Goal: Information Seeking & Learning: Learn about a topic

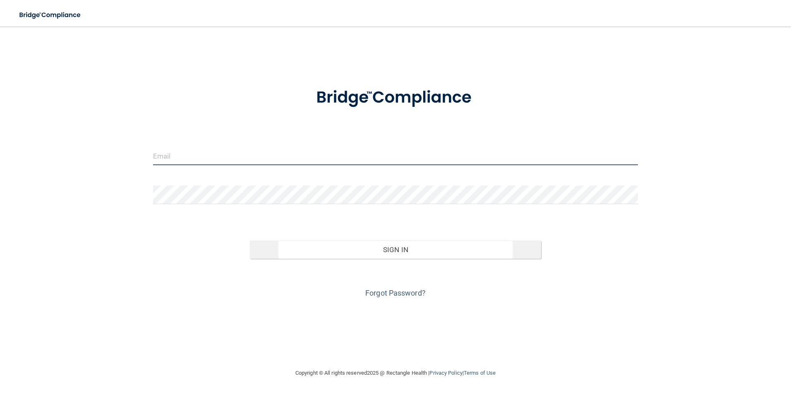
type input "[EMAIL_ADDRESS][DOMAIN_NAME]"
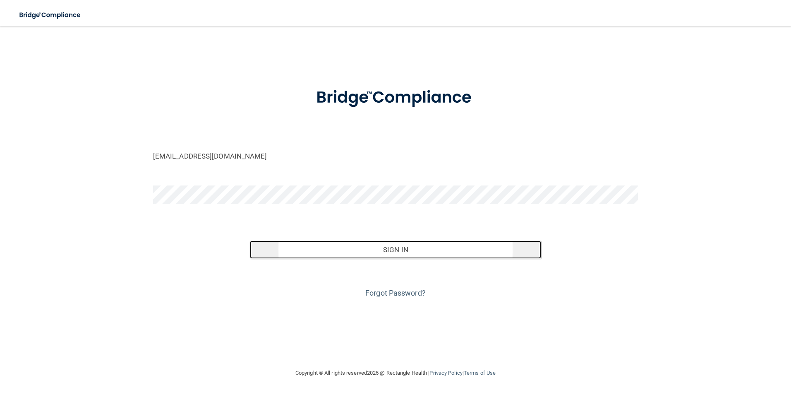
click at [371, 251] on button "Sign In" at bounding box center [395, 249] width 291 height 18
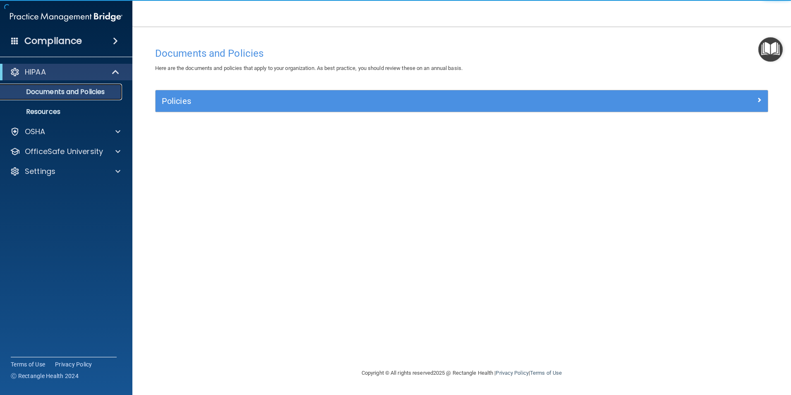
click at [46, 96] on p "Documents and Policies" at bounding box center [61, 92] width 113 height 8
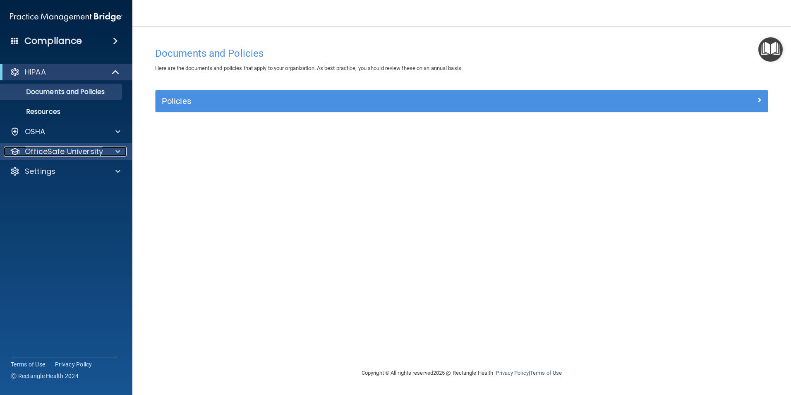
click at [65, 149] on p "OfficeSafe University" at bounding box center [64, 152] width 78 height 10
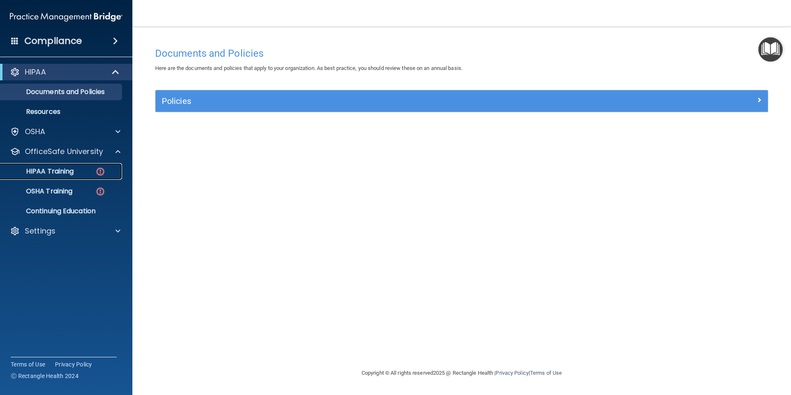
click at [75, 170] on div "HIPAA Training" at bounding box center [61, 171] width 113 height 8
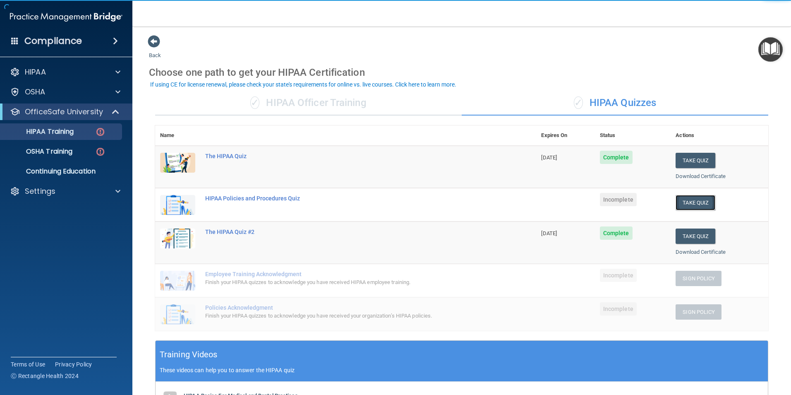
click at [697, 205] on button "Take Quiz" at bounding box center [696, 202] width 40 height 15
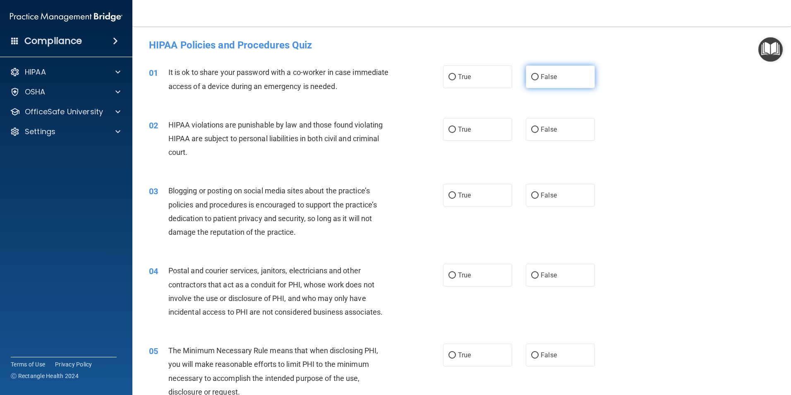
drag, startPoint x: 557, startPoint y: 85, endPoint x: 552, endPoint y: 87, distance: 4.6
click at [556, 85] on label "False" at bounding box center [560, 76] width 69 height 23
click at [539, 80] on input "False" at bounding box center [534, 77] width 7 height 6
radio input "true"
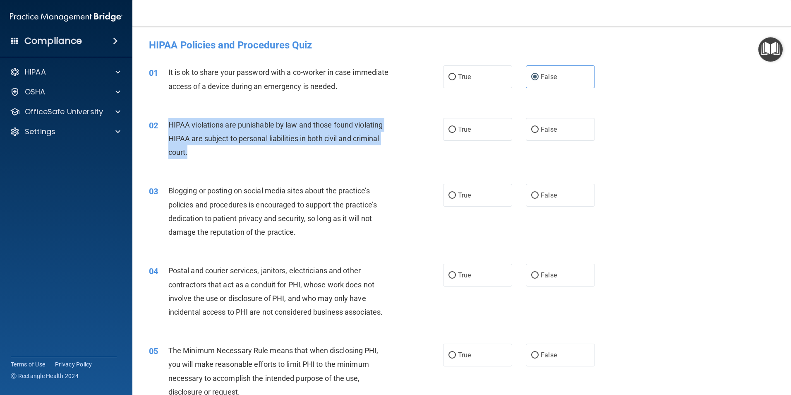
drag, startPoint x: 204, startPoint y: 147, endPoint x: 167, endPoint y: 130, distance: 41.1
click at [167, 130] on div "02 HIPAA violations are punishable by law and those found violating HIPAA are s…" at bounding box center [296, 141] width 319 height 46
drag, startPoint x: 167, startPoint y: 130, endPoint x: 192, endPoint y: 134, distance: 24.8
copy div "HIPAA violations are punishable by law and those found violating HIPAA are subj…"
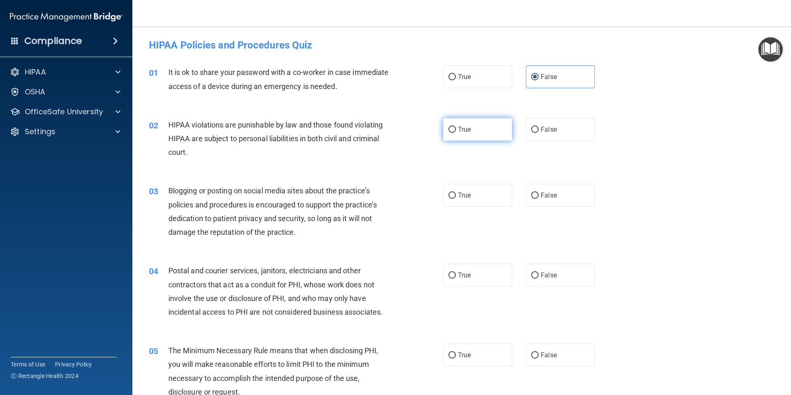
click at [479, 130] on label "True" at bounding box center [477, 129] width 69 height 23
click at [456, 130] on input "True" at bounding box center [452, 130] width 7 height 6
radio input "true"
click at [495, 199] on label "True" at bounding box center [477, 195] width 69 height 23
click at [456, 199] on input "True" at bounding box center [452, 195] width 7 height 6
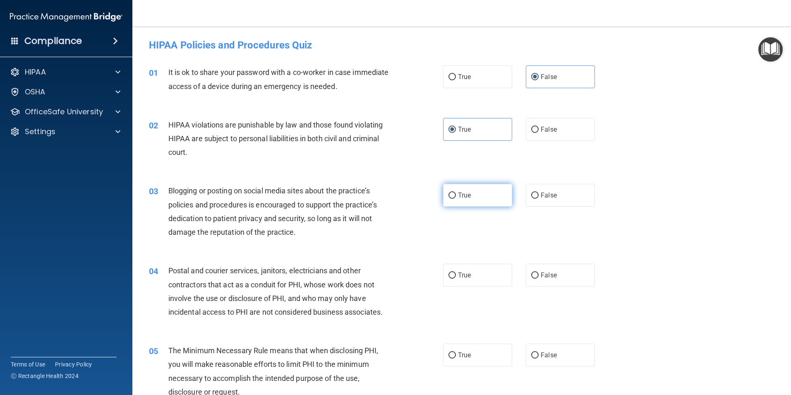
radio input "true"
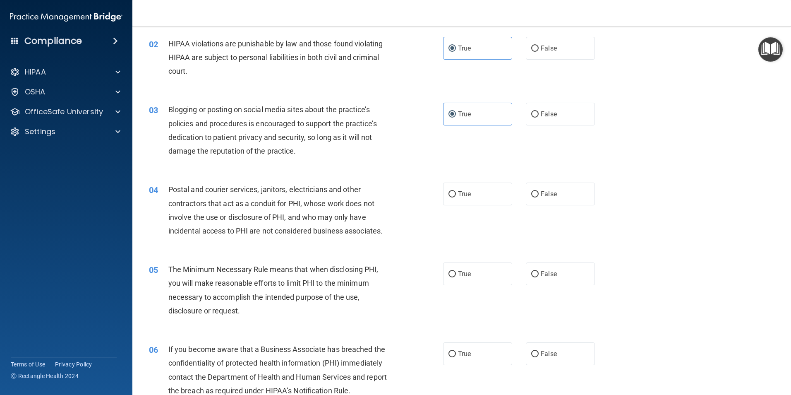
scroll to position [83, 0]
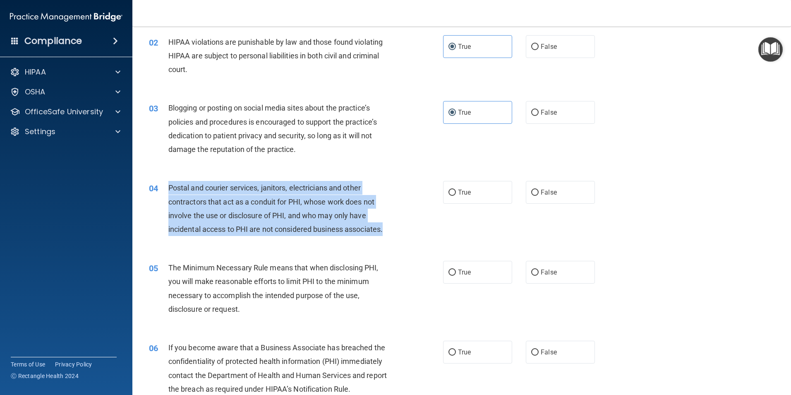
drag, startPoint x: 365, startPoint y: 232, endPoint x: 169, endPoint y: 190, distance: 200.2
click at [169, 190] on div "Postal and courier services, janitors, electricians and other contractors that …" at bounding box center [283, 208] width 230 height 55
copy span "Postal and courier services, janitors, electricians and other contractors that …"
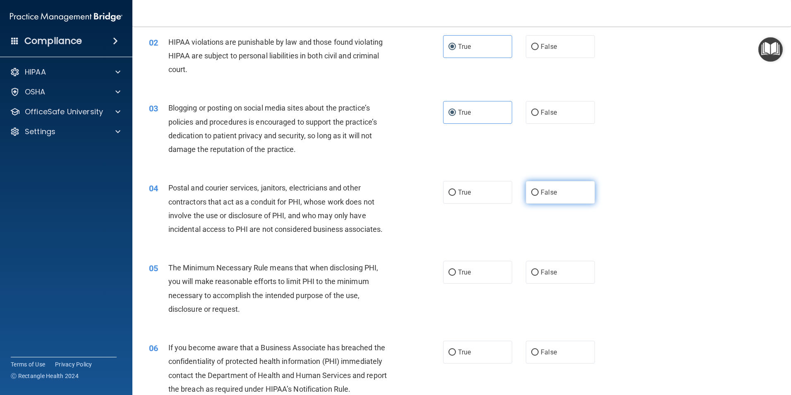
click at [541, 194] on span "False" at bounding box center [549, 192] width 16 height 8
click at [539, 194] on input "False" at bounding box center [534, 193] width 7 height 6
radio input "true"
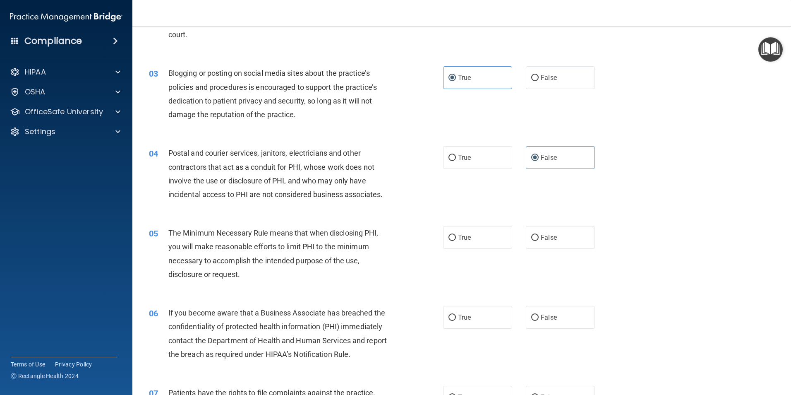
scroll to position [166, 0]
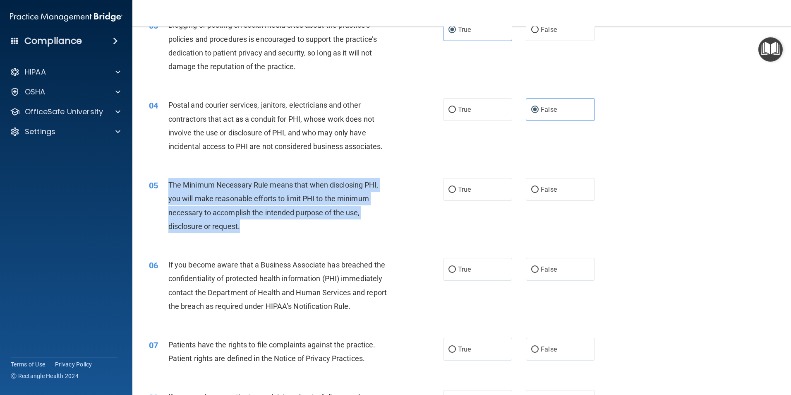
drag, startPoint x: 235, startPoint y: 231, endPoint x: 165, endPoint y: 185, distance: 83.6
click at [165, 185] on div "05 The Minimum Necessary Rule means that when disclosing PHI, you will make rea…" at bounding box center [296, 207] width 319 height 59
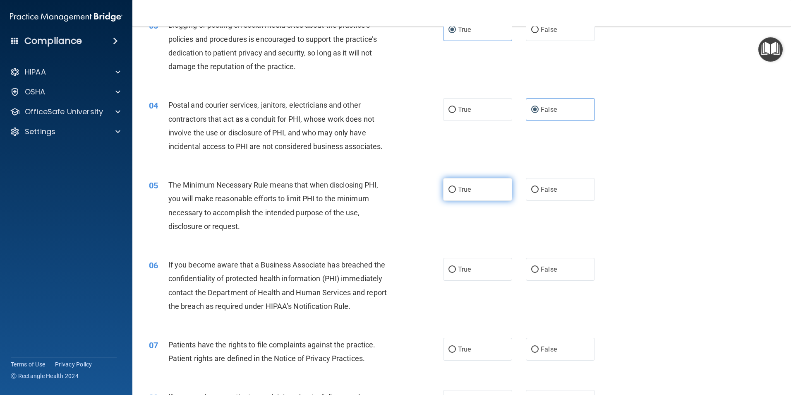
drag, startPoint x: 471, startPoint y: 195, endPoint x: 478, endPoint y: 183, distance: 14.1
click at [471, 192] on label "True" at bounding box center [477, 189] width 69 height 23
click at [456, 192] on input "True" at bounding box center [452, 190] width 7 height 6
radio input "true"
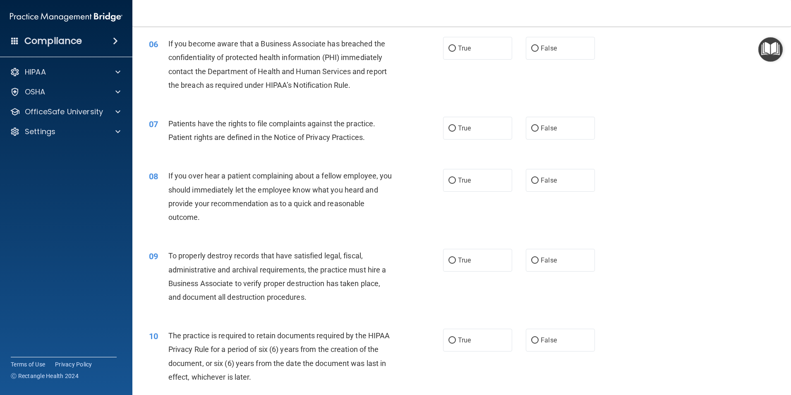
scroll to position [372, 0]
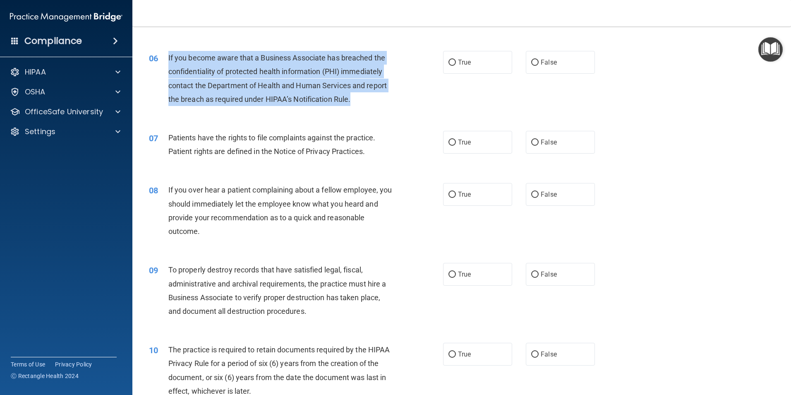
drag, startPoint x: 356, startPoint y: 97, endPoint x: 166, endPoint y: 59, distance: 193.7
click at [166, 59] on div "06 If you become aware that a Business Associate has breached the confidentiali…" at bounding box center [296, 80] width 319 height 59
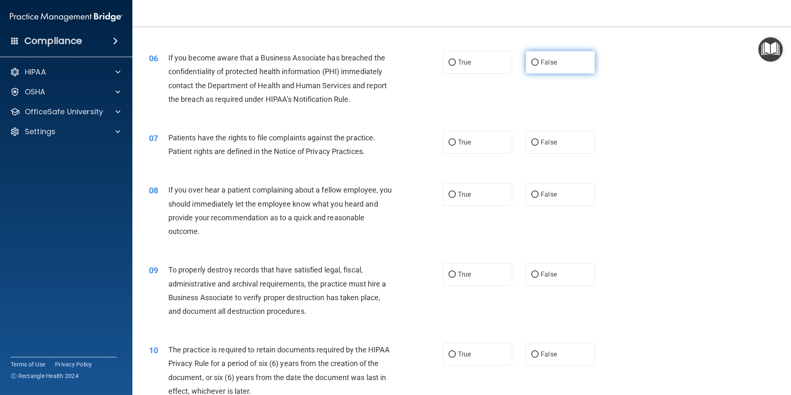
click at [533, 71] on label "False" at bounding box center [560, 62] width 69 height 23
click at [533, 66] on input "False" at bounding box center [534, 63] width 7 height 6
radio input "true"
click at [462, 147] on label "True" at bounding box center [477, 142] width 69 height 23
click at [456, 146] on input "True" at bounding box center [452, 142] width 7 height 6
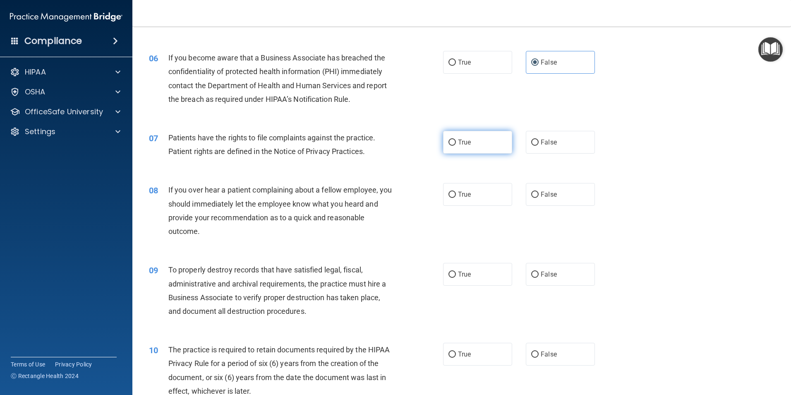
radio input "true"
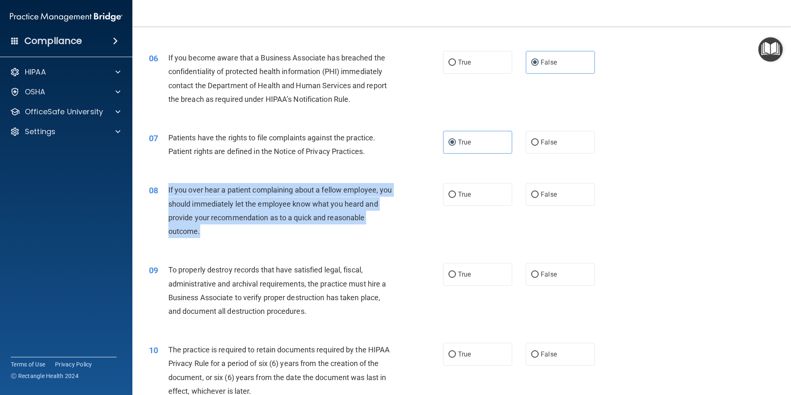
drag, startPoint x: 234, startPoint y: 229, endPoint x: 169, endPoint y: 190, distance: 76.3
click at [169, 190] on div "If you over hear a patient complaining about a fellow employee, you should imme…" at bounding box center [283, 210] width 230 height 55
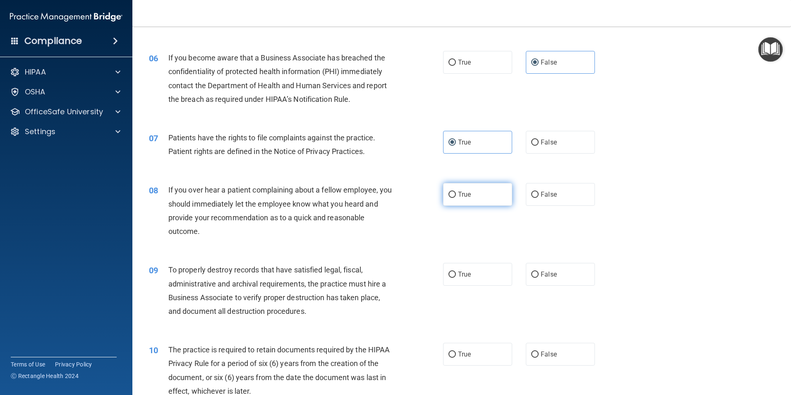
click at [478, 199] on label "True" at bounding box center [477, 194] width 69 height 23
click at [456, 198] on input "True" at bounding box center [452, 195] width 7 height 6
radio input "true"
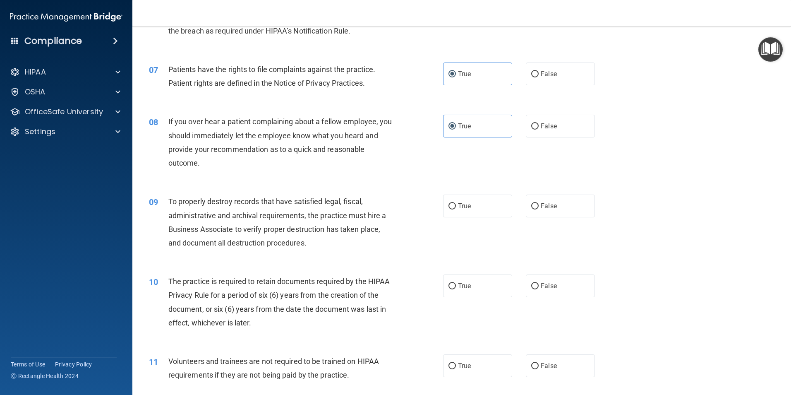
scroll to position [455, 0]
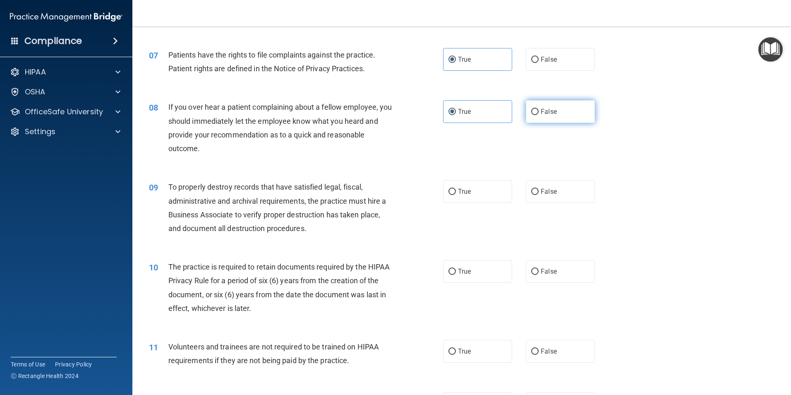
click at [544, 120] on label "False" at bounding box center [560, 111] width 69 height 23
click at [539, 115] on input "False" at bounding box center [534, 112] width 7 height 6
radio input "true"
radio input "false"
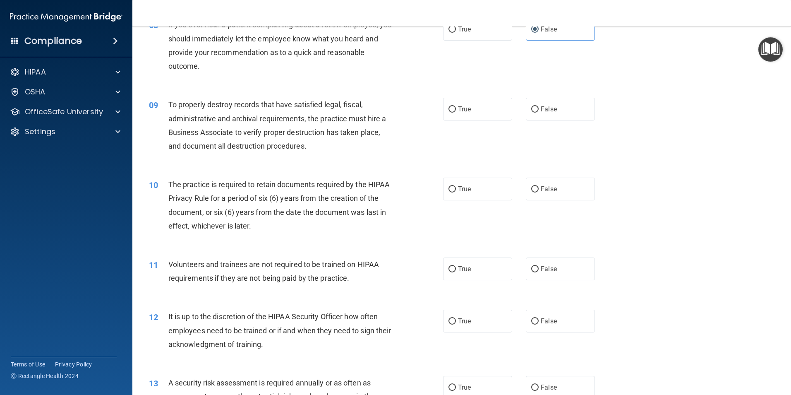
scroll to position [538, 0]
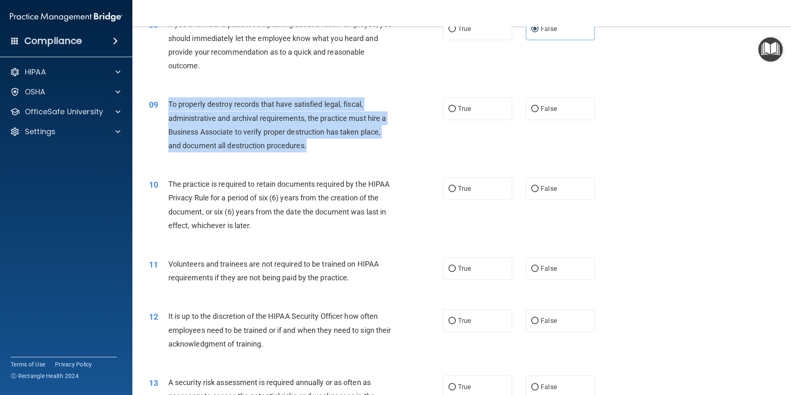
drag, startPoint x: 326, startPoint y: 143, endPoint x: 166, endPoint y: 99, distance: 166.1
click at [166, 99] on div "09 To properly destroy records that have satisfied legal, fiscal, administrativ…" at bounding box center [296, 126] width 319 height 59
copy div "To properly destroy records that have satisfied legal, fiscal, administrative a…"
click at [531, 108] on input "False" at bounding box center [534, 109] width 7 height 6
radio input "true"
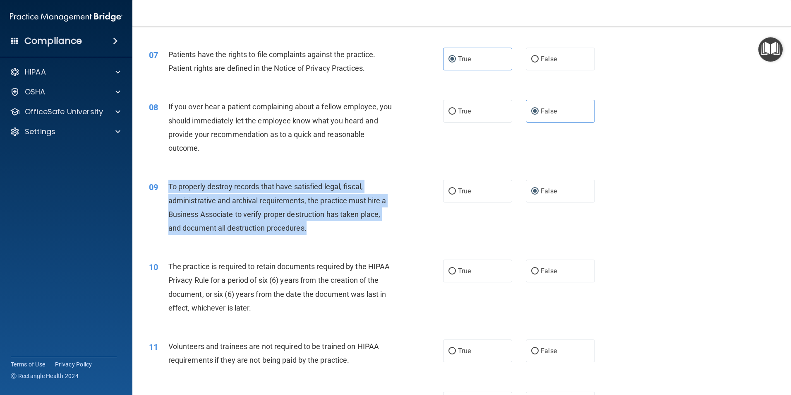
scroll to position [455, 0]
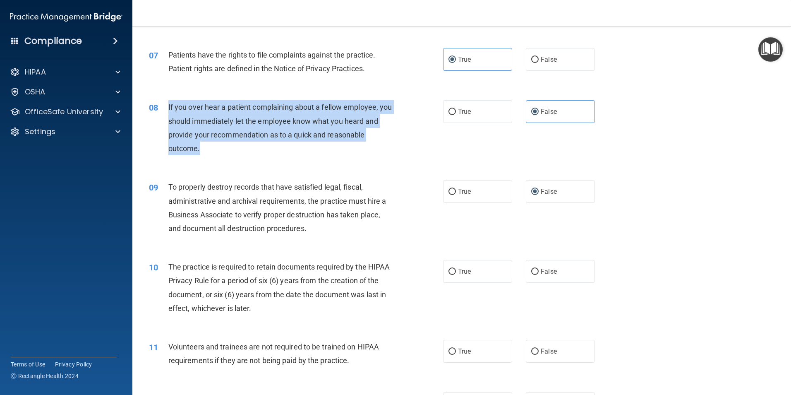
drag, startPoint x: 235, startPoint y: 154, endPoint x: 167, endPoint y: 104, distance: 84.2
click at [167, 104] on div "08 If you over hear a patient complaining about a fellow employee, you should i…" at bounding box center [296, 129] width 319 height 59
copy div "If you over hear a patient complaining about a fellow employee, you should imme…"
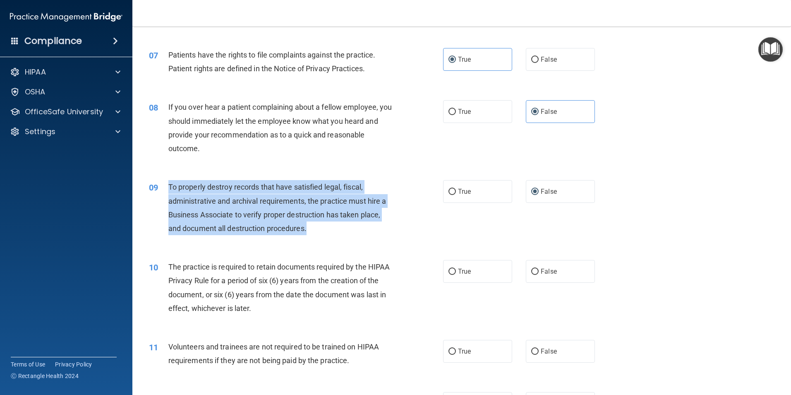
drag, startPoint x: 310, startPoint y: 236, endPoint x: 167, endPoint y: 185, distance: 151.2
click at [167, 185] on div "09 To properly destroy records that have satisfied legal, fiscal, administrativ…" at bounding box center [296, 209] width 319 height 59
copy div "To properly destroy records that have satisfied legal, fiscal, administrative a…"
